Goal: Find specific page/section: Find specific page/section

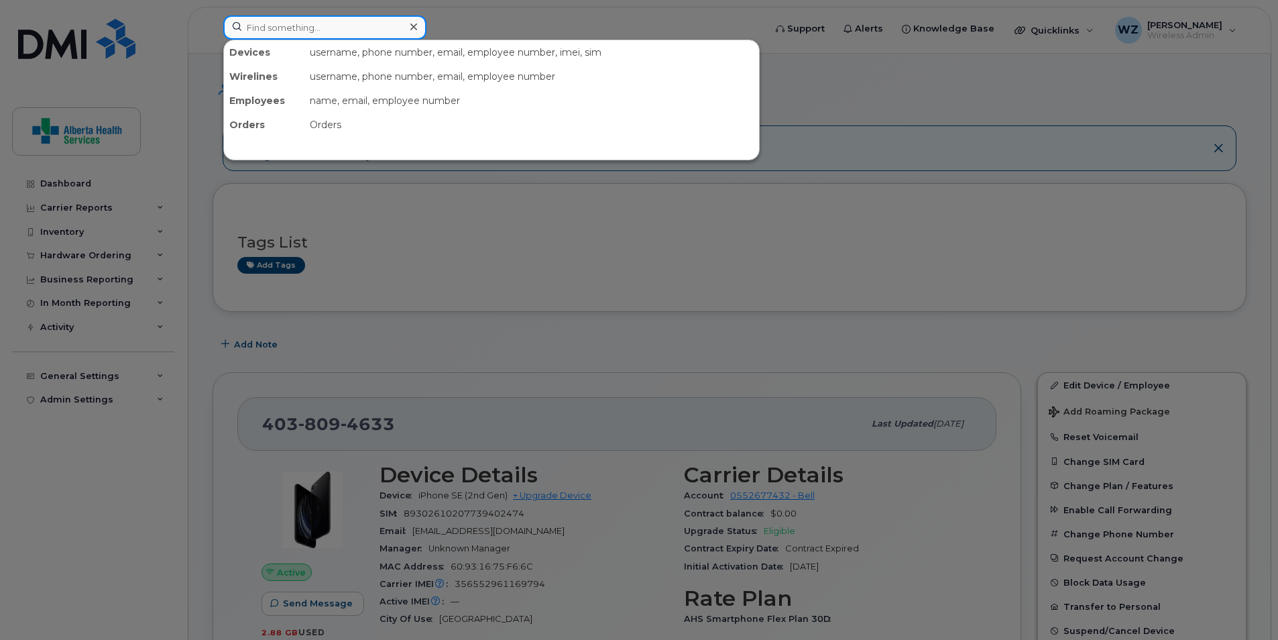
paste input "4038742209"
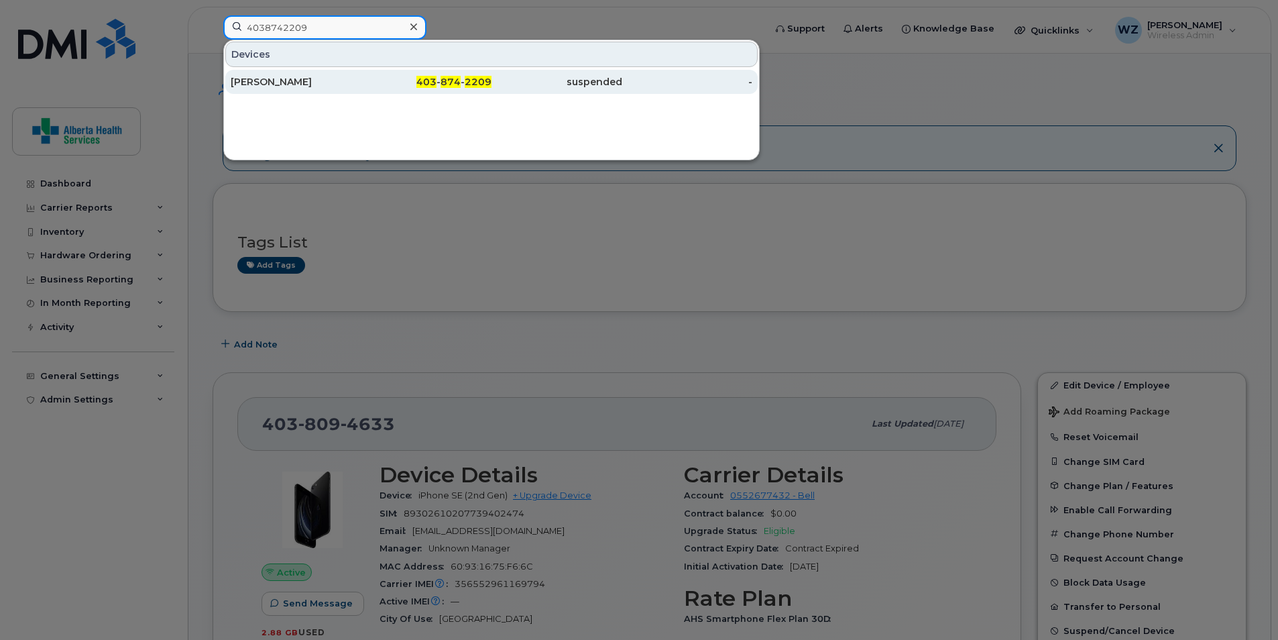
type input "4038742209"
click at [379, 84] on div "403 - 874 - 2209" at bounding box center [426, 81] width 131 height 13
